Goal: Transaction & Acquisition: Purchase product/service

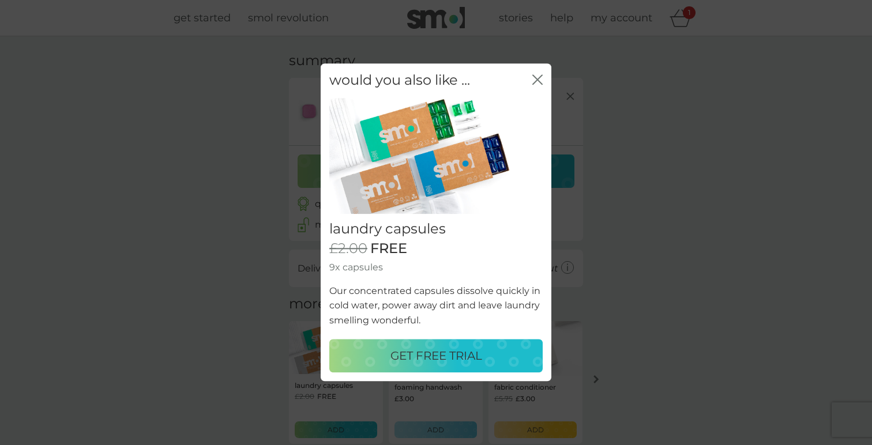
click at [433, 353] on p "GET FREE TRIAL" at bounding box center [437, 356] width 92 height 18
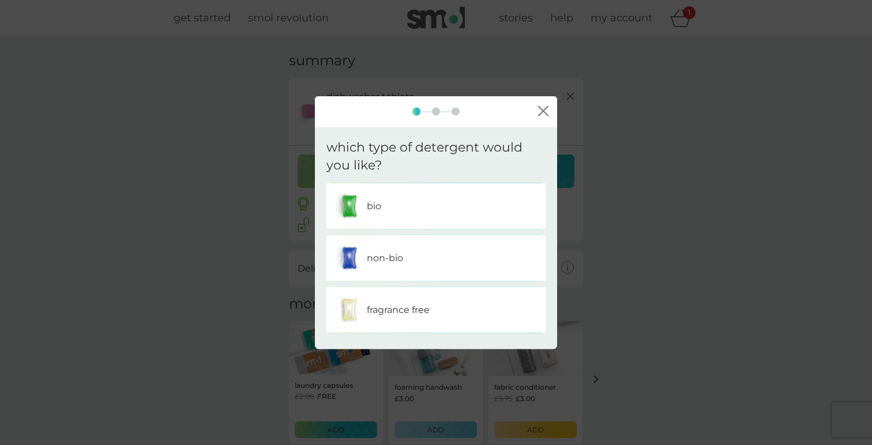
click at [417, 258] on div "non-bio" at bounding box center [436, 257] width 202 height 29
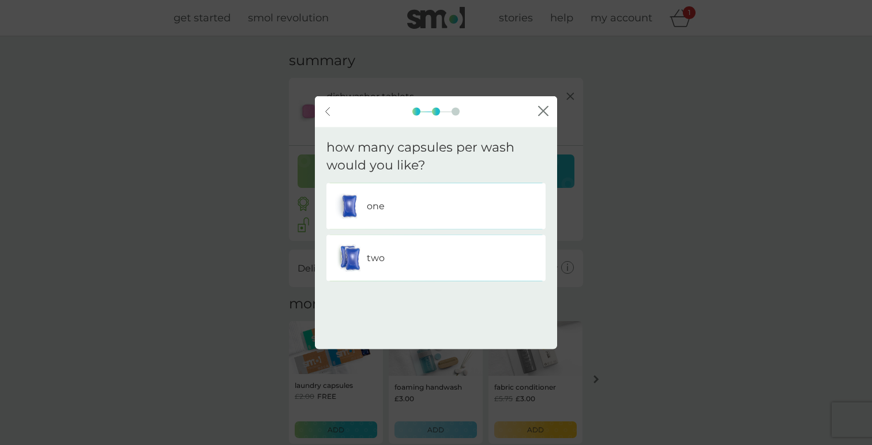
click at [402, 254] on div "two" at bounding box center [436, 257] width 202 height 29
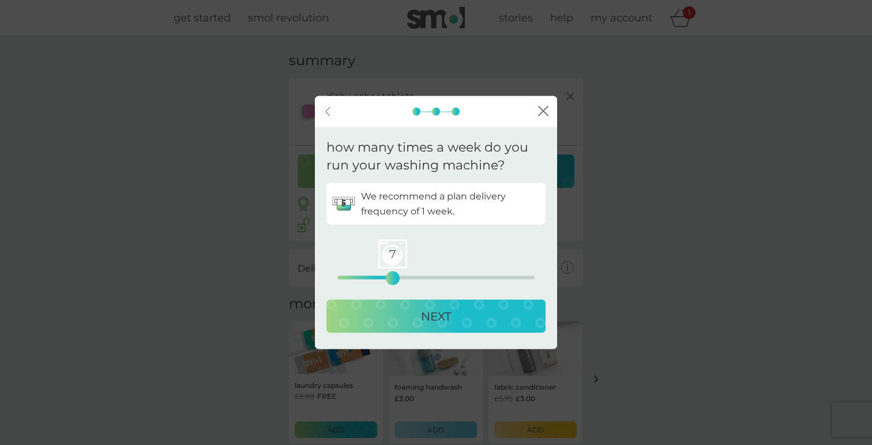
drag, startPoint x: 337, startPoint y: 279, endPoint x: 395, endPoint y: 281, distance: 58.3
click at [395, 280] on div "7" at bounding box center [393, 278] width 5 height 5
click at [399, 329] on button "NEXT" at bounding box center [436, 315] width 219 height 33
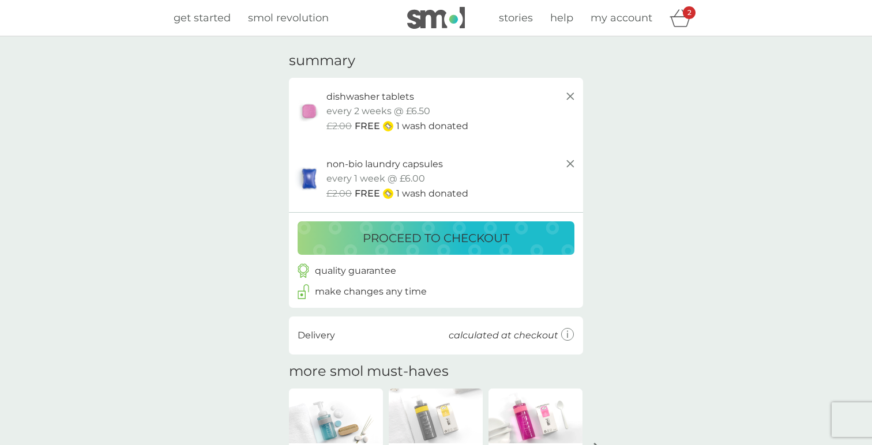
click at [415, 243] on p "proceed to checkout" at bounding box center [436, 238] width 147 height 18
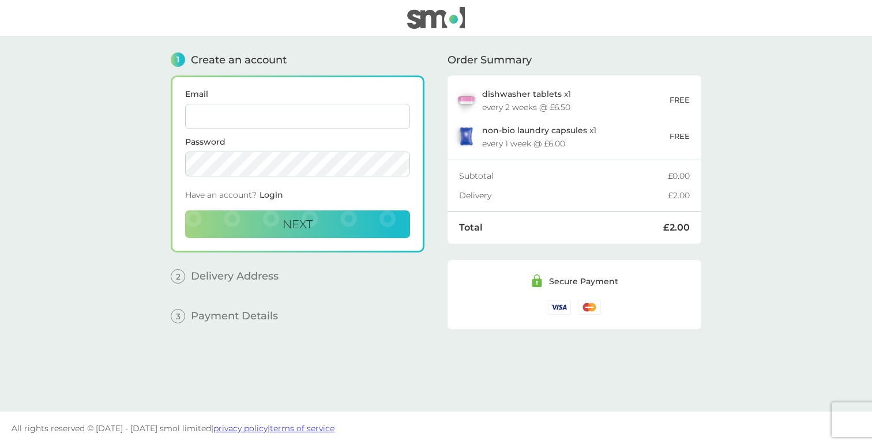
click at [312, 114] on input "Email" at bounding box center [297, 116] width 225 height 25
type input "[EMAIL_ADDRESS][DOMAIN_NAME]"
click at [343, 220] on button "Next" at bounding box center [297, 225] width 225 height 28
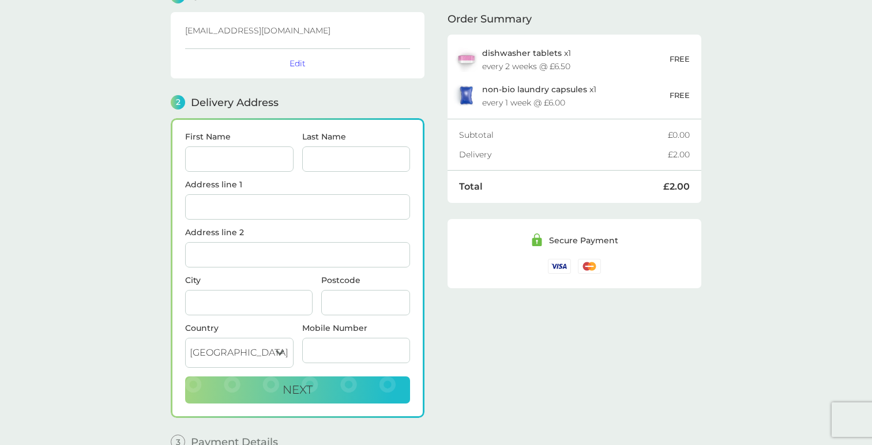
scroll to position [125, 0]
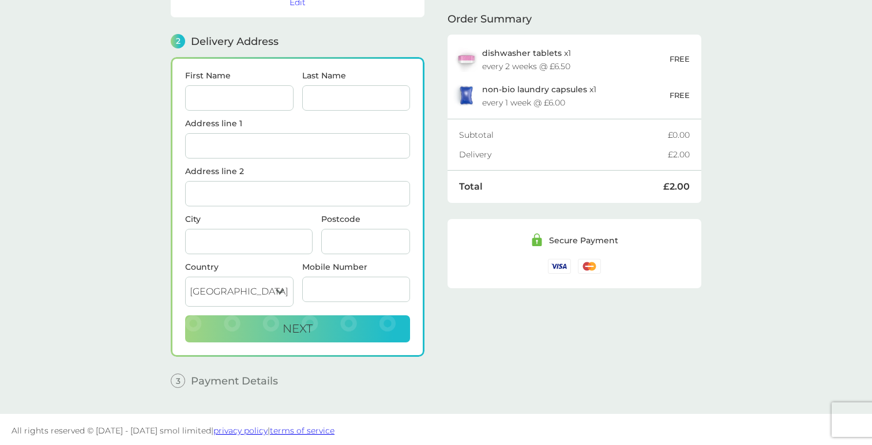
click at [234, 93] on input "First Name" at bounding box center [239, 97] width 108 height 25
type input "[PERSON_NAME]"
type input "The White Cottage"
type input "Spade Oak Reach"
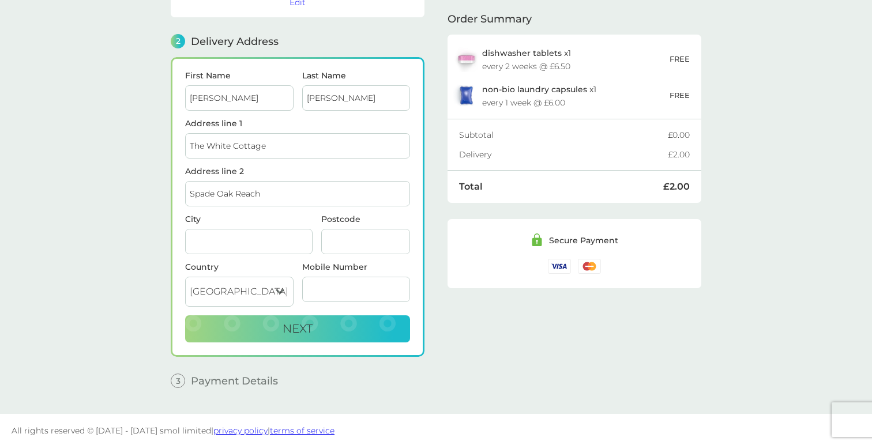
type input "Cookham"
type input "SL6 9RQ"
type input "07923335529"
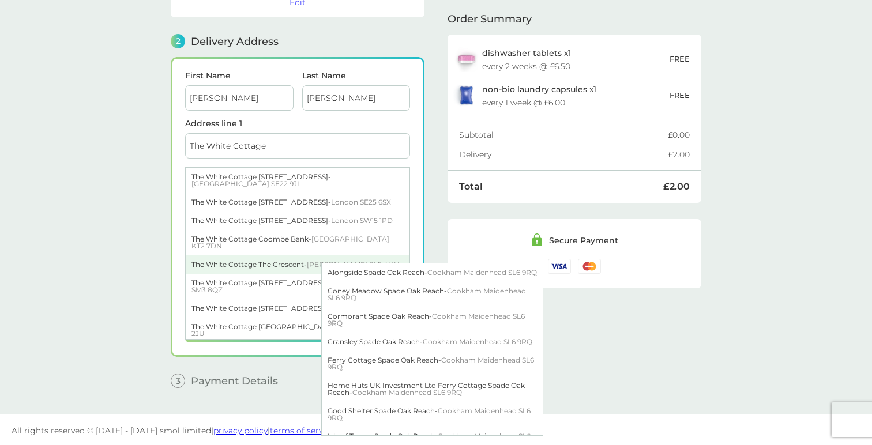
scroll to position [27, 0]
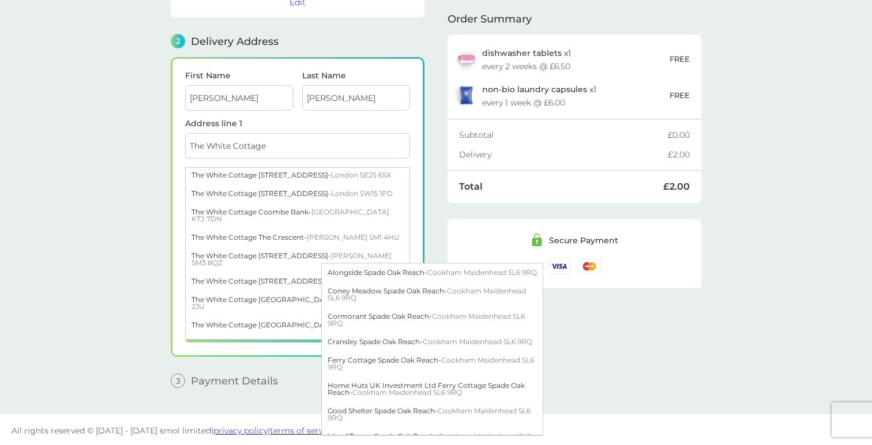
click at [276, 148] on input "The White Cottage" at bounding box center [297, 145] width 225 height 25
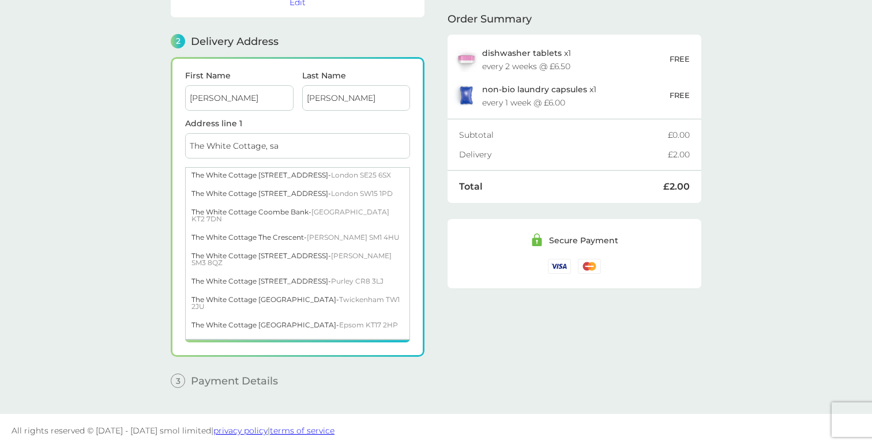
scroll to position [0, 0]
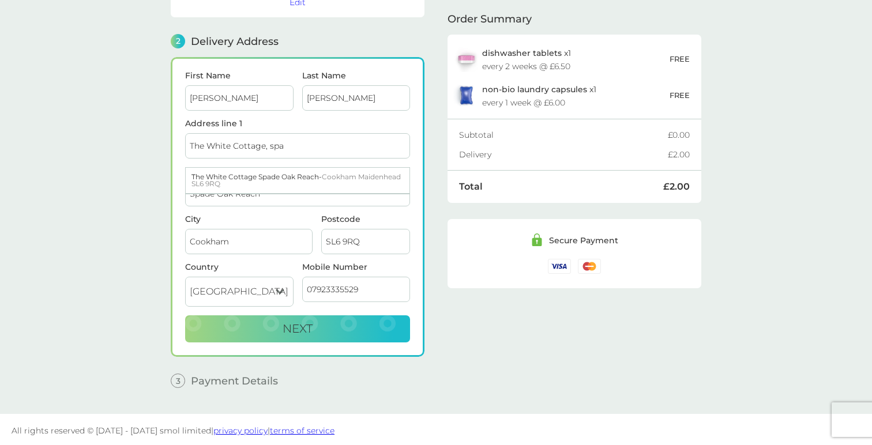
type input "The White Cottage, Spade Oak Reach"
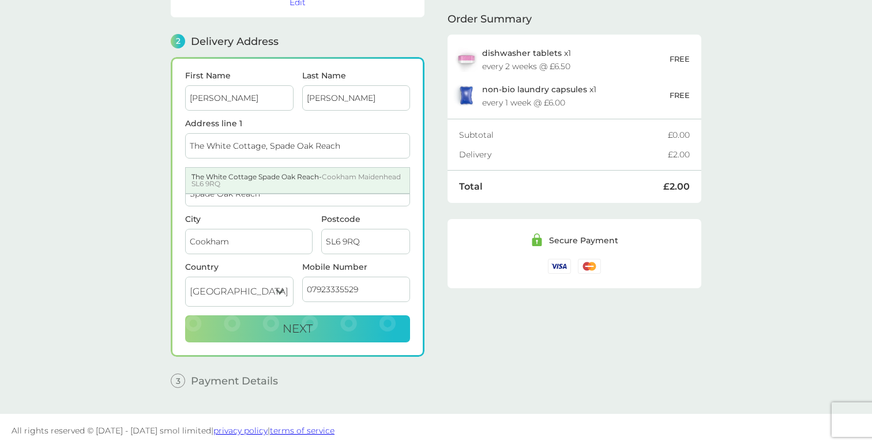
click at [272, 181] on div "The White Cottage Spade Oak Reach - Cookham Maidenhead SL6 9RQ" at bounding box center [298, 180] width 224 height 25
type input "Cookham"
type input "Maidenhead"
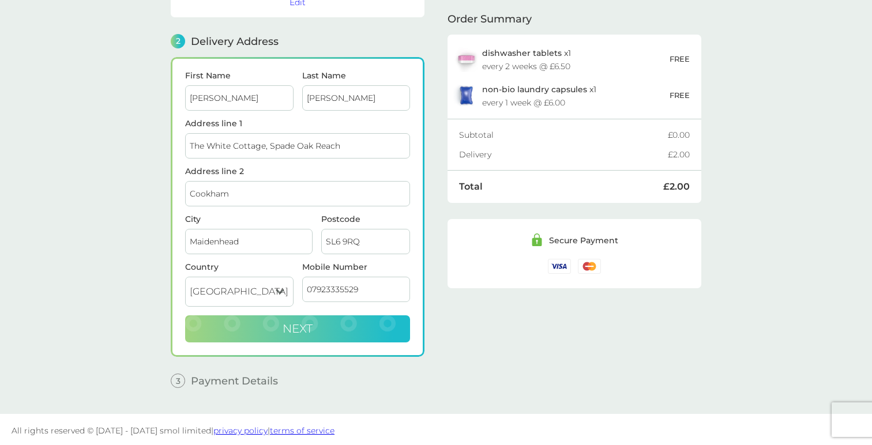
click at [283, 323] on span "Next" at bounding box center [298, 329] width 30 height 14
checkbox input "true"
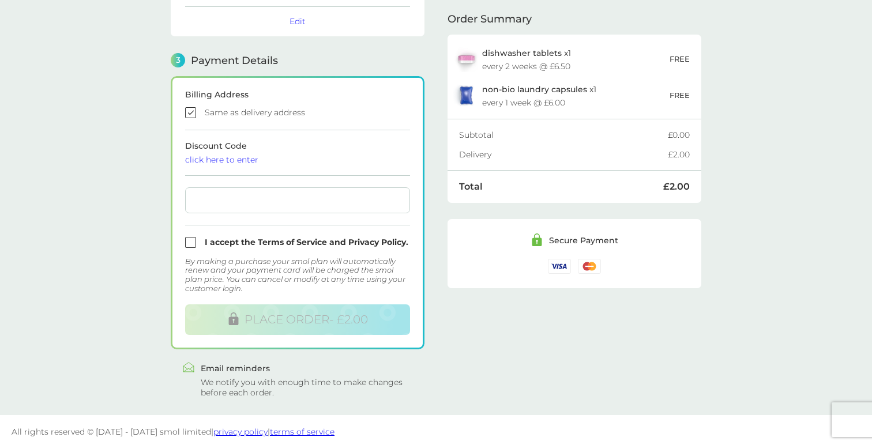
scroll to position [296, 0]
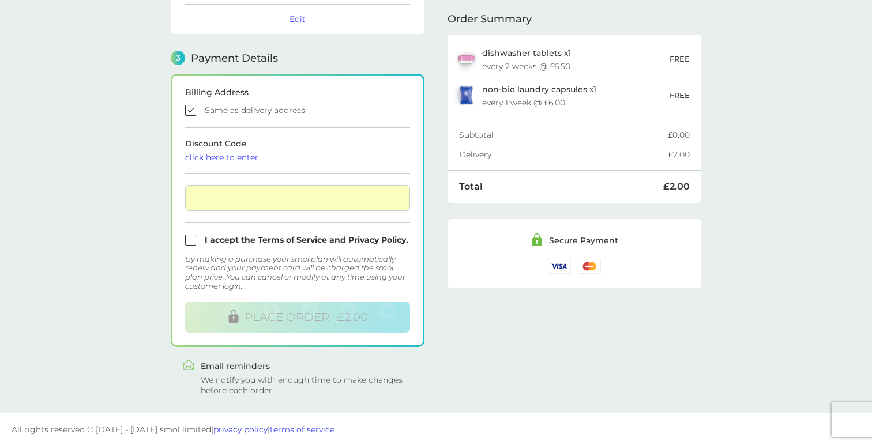
click at [194, 235] on input "checkbox" at bounding box center [297, 240] width 225 height 11
checkbox input "true"
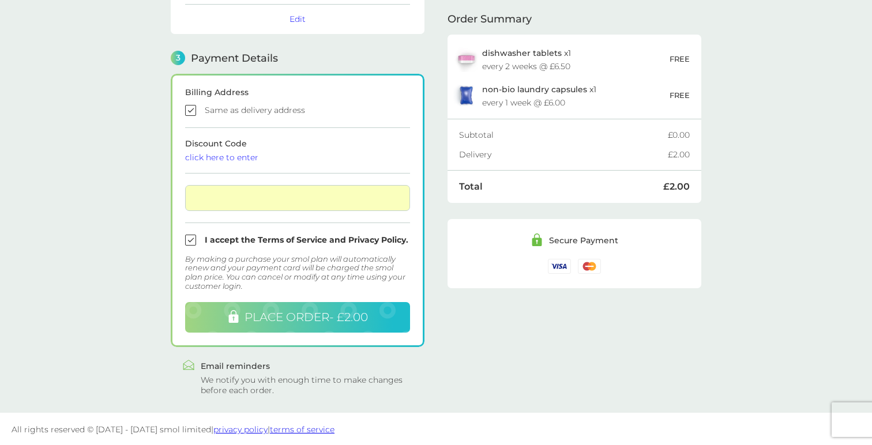
click at [239, 322] on button "PLACE ORDER - £2.00" at bounding box center [297, 317] width 225 height 31
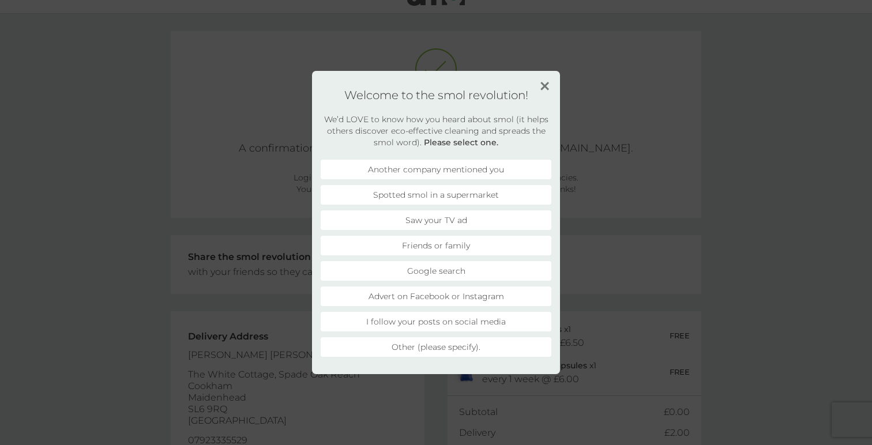
scroll to position [25, 0]
click at [550, 87] on div "Welcome to the smol revolution! We’d LOVE to know how you heard about smol (it …" at bounding box center [436, 223] width 248 height 304
click at [543, 85] on img at bounding box center [545, 86] width 9 height 9
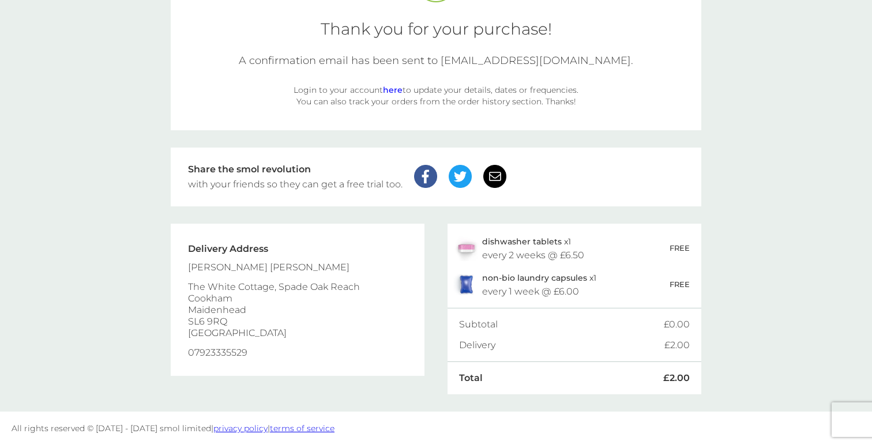
scroll to position [0, 0]
